Goal: Contribute content: Contribute content

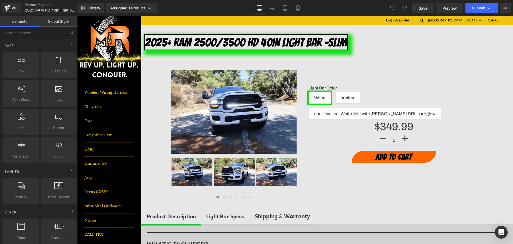
click at [170, 23] on div "Log in / Register Search Currency [GEOGRAPHIC_DATA] (USD $) Down [GEOGRAPHIC_DA…" at bounding box center [327, 20] width 345 height 8
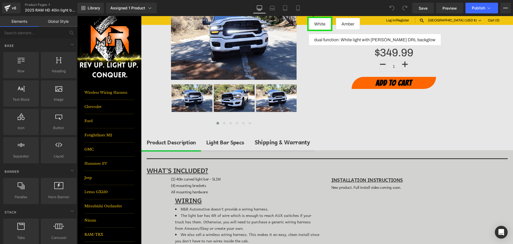
scroll to position [80, 0]
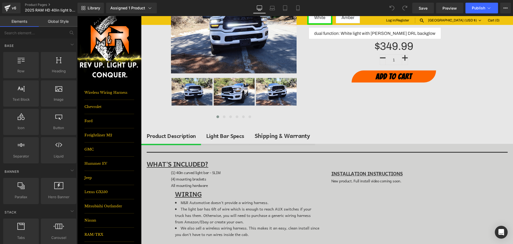
click at [222, 137] on div "Light Bar Specs" at bounding box center [225, 135] width 38 height 9
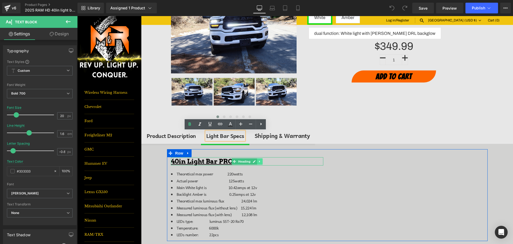
click at [259, 161] on icon at bounding box center [260, 161] width 3 height 3
click at [261, 162] on icon at bounding box center [262, 161] width 3 height 3
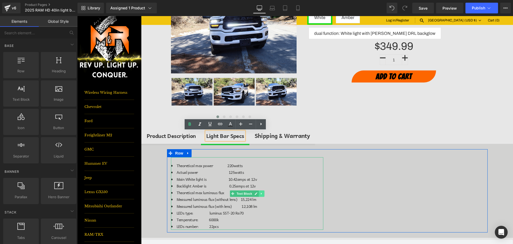
click at [261, 194] on link at bounding box center [262, 193] width 6 height 6
drag, startPoint x: 262, startPoint y: 193, endPoint x: 168, endPoint y: 143, distance: 106.2
click at [263, 193] on icon at bounding box center [264, 193] width 3 height 3
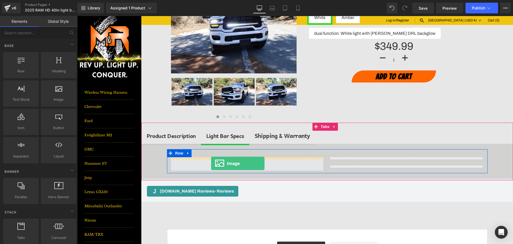
drag, startPoint x: 130, startPoint y: 115, endPoint x: 211, endPoint y: 163, distance: 94.6
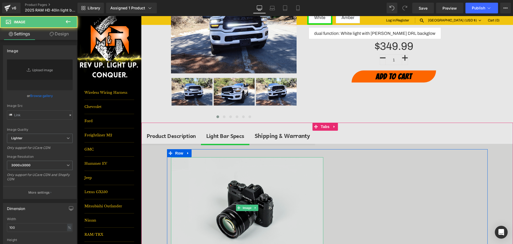
type input "//[DOMAIN_NAME][URL]"
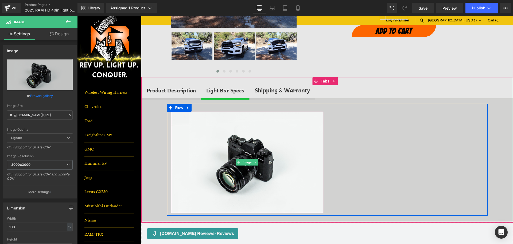
scroll to position [134, 0]
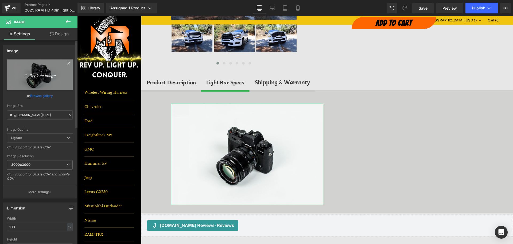
click at [50, 70] on link "Replace Image" at bounding box center [40, 74] width 66 height 31
type input "C:\fakepath\40inLB.png"
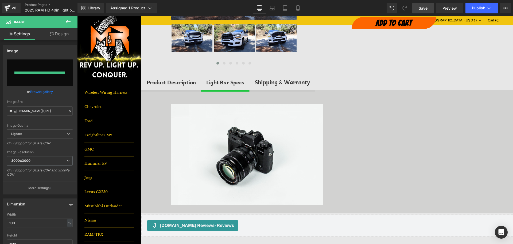
type input "[URL][DOMAIN_NAME]"
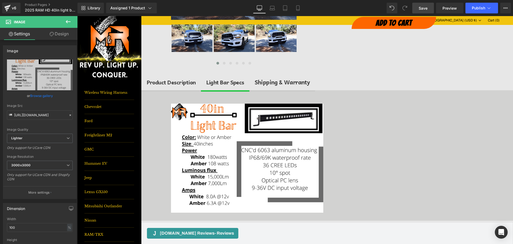
click at [427, 9] on span "Save" at bounding box center [423, 8] width 9 height 6
click at [482, 9] on span "Publish" at bounding box center [478, 8] width 13 height 4
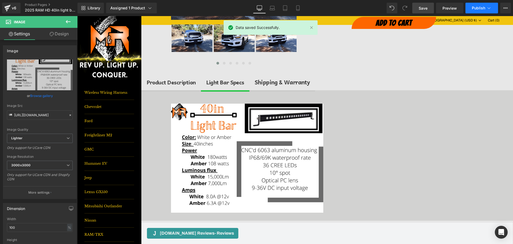
click at [482, 9] on span "Publish" at bounding box center [478, 8] width 13 height 4
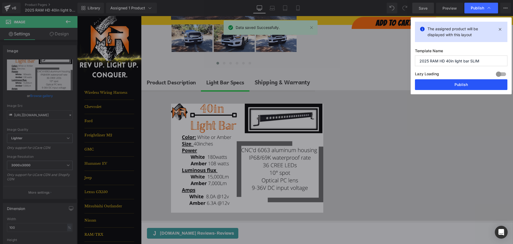
click at [463, 84] on button "Publish" at bounding box center [461, 84] width 93 height 11
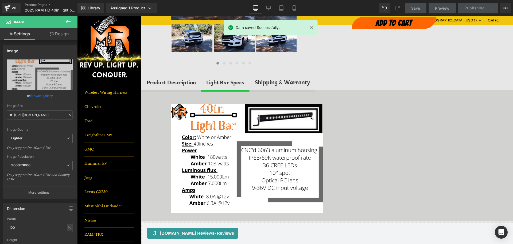
scroll to position [0, 0]
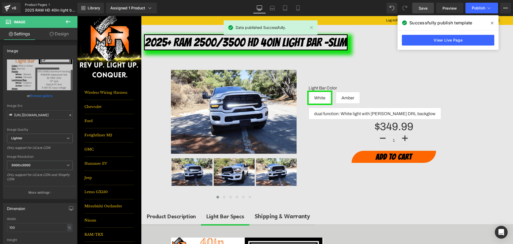
click at [36, 5] on link "Product Pages" at bounding box center [56, 5] width 62 height 4
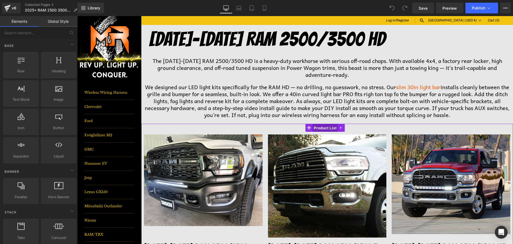
click at [331, 127] on span "Product List" at bounding box center [325, 128] width 25 height 8
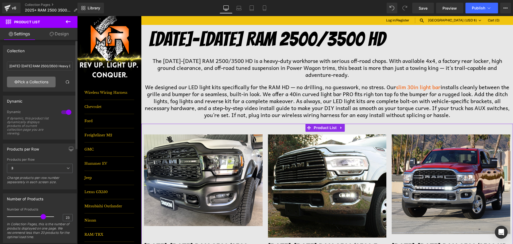
click at [31, 82] on link "Pick a Collections" at bounding box center [31, 81] width 49 height 11
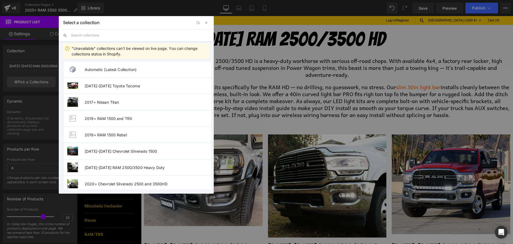
click at [120, 36] on input "text" at bounding box center [140, 35] width 139 height 12
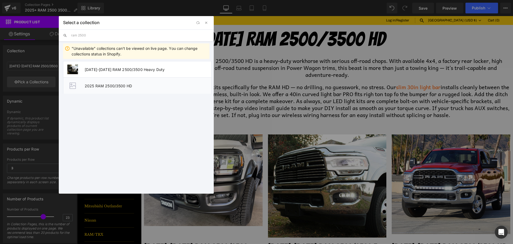
type input "ram 2500"
click at [125, 87] on span "2025 RAM 2500/3500 HD" at bounding box center [148, 85] width 127 height 5
type input "2025 RAM 2500/3500 HD"
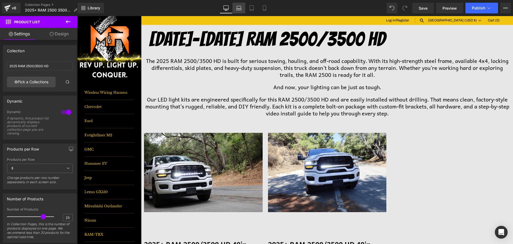
click at [241, 8] on icon at bounding box center [238, 7] width 5 height 5
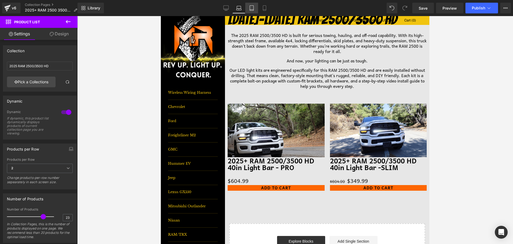
click at [250, 9] on icon at bounding box center [251, 7] width 5 height 5
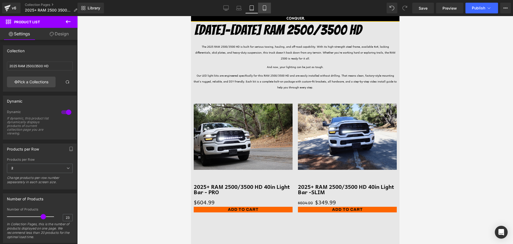
click at [268, 9] on link "Mobile" at bounding box center [264, 8] width 13 height 11
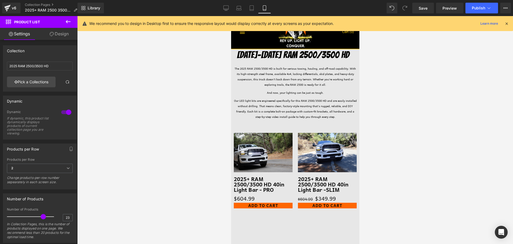
scroll to position [0, 0]
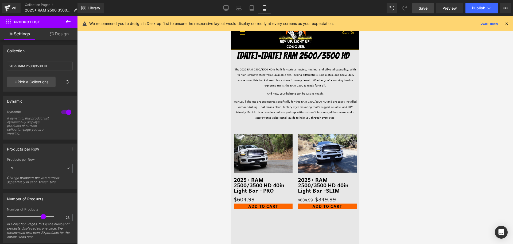
click at [427, 7] on span "Save" at bounding box center [423, 8] width 9 height 6
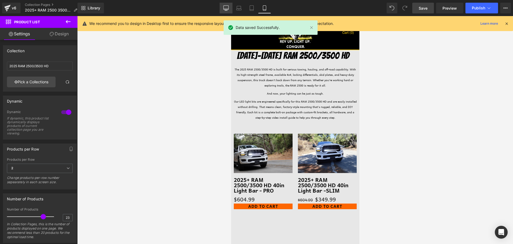
click at [228, 7] on icon at bounding box center [226, 7] width 5 height 5
type input "403"
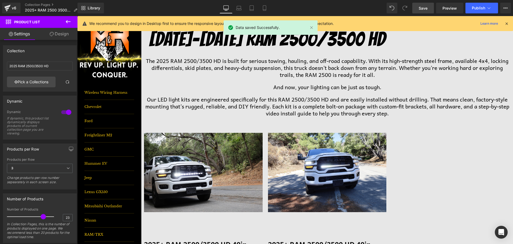
click at [307, 41] on h1 "2019-2024 RAM 2500/3500 HD" at bounding box center [331, 39] width 365 height 26
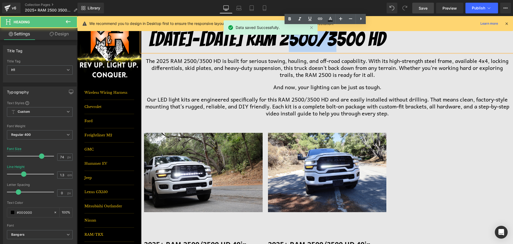
click at [307, 41] on h1 "2019-2024 RAM 2500/3500 HD" at bounding box center [331, 39] width 365 height 26
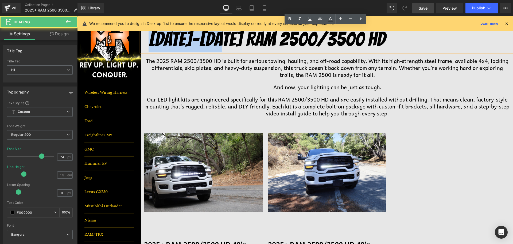
drag, startPoint x: 230, startPoint y: 41, endPoint x: 151, endPoint y: 37, distance: 79.5
click at [151, 37] on h1 "2019-2024 RAM 2500/3500 HD" at bounding box center [331, 39] width 365 height 26
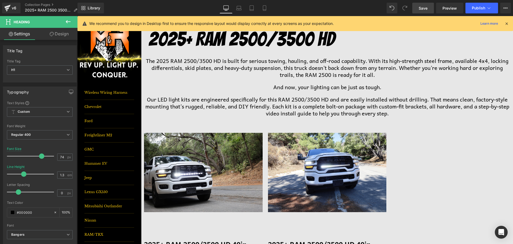
click at [417, 9] on link "Save" at bounding box center [424, 8] width 22 height 11
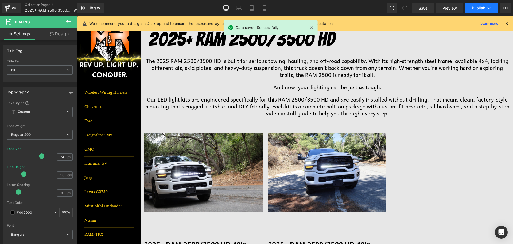
click at [479, 11] on button "Publish" at bounding box center [482, 8] width 33 height 11
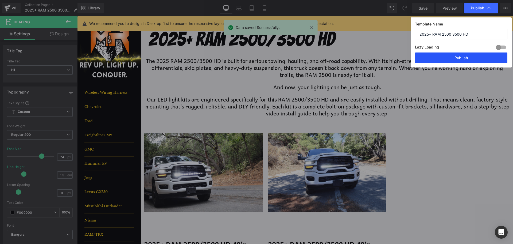
drag, startPoint x: 481, startPoint y: 59, endPoint x: 391, endPoint y: 40, distance: 92.3
click at [481, 59] on button "Publish" at bounding box center [461, 57] width 93 height 11
